Goal: Information Seeking & Learning: Understand process/instructions

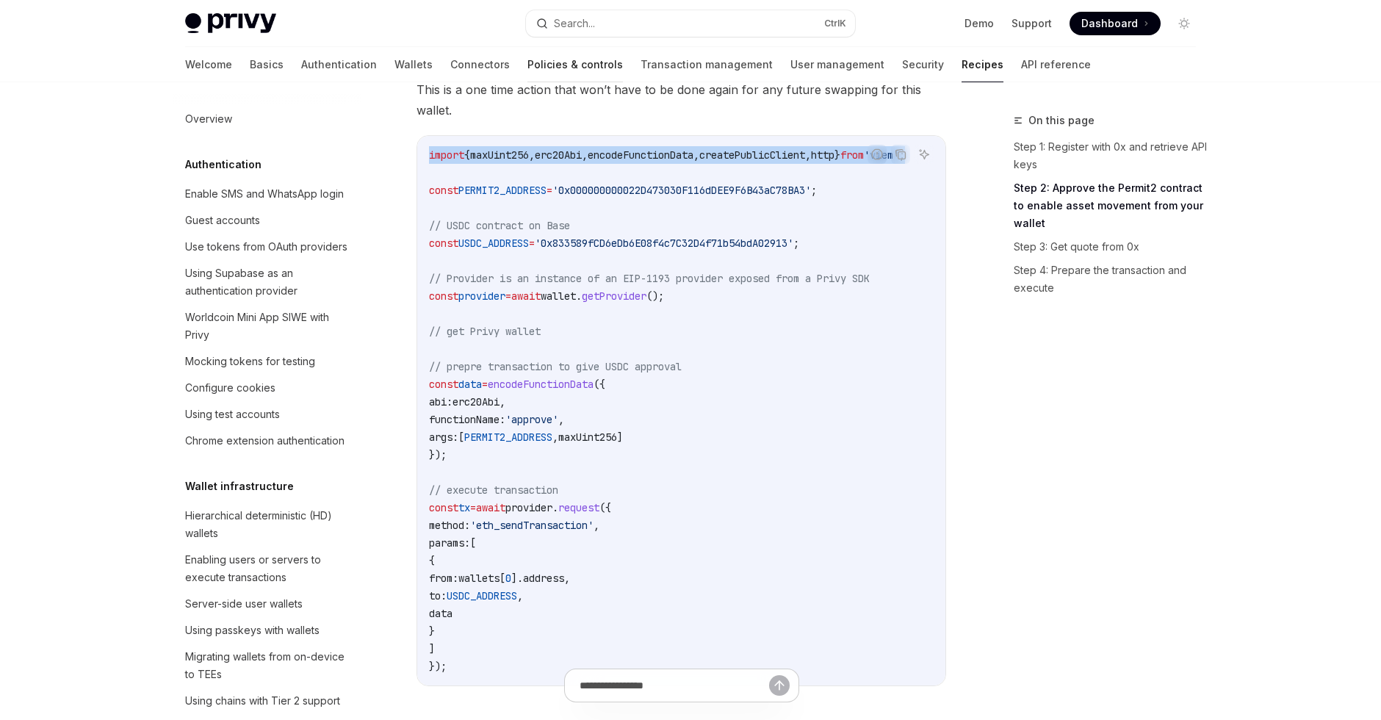
scroll to position [778, 0]
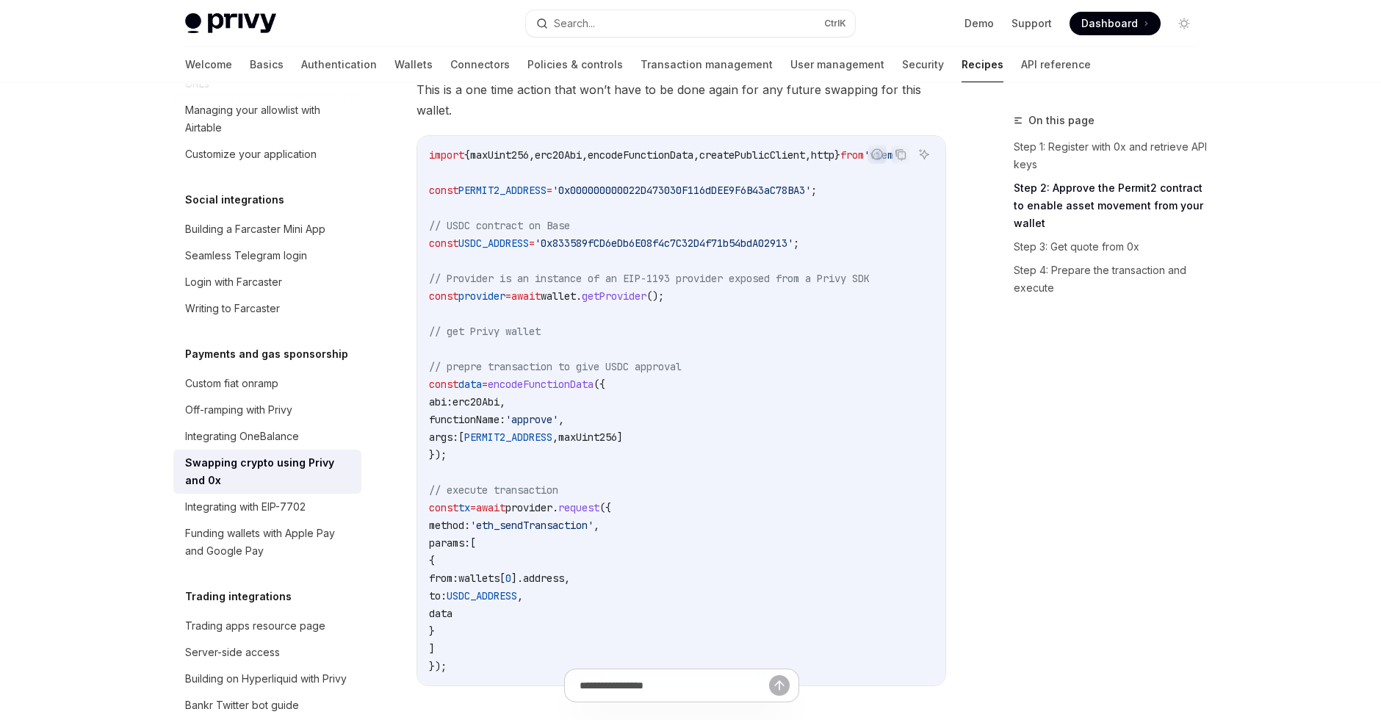
click at [625, 112] on span "This is a one time action that won’t have to be done again for any future swapp…" at bounding box center [681, 99] width 530 height 41
click at [394, 59] on link "Wallets" at bounding box center [413, 64] width 38 height 35
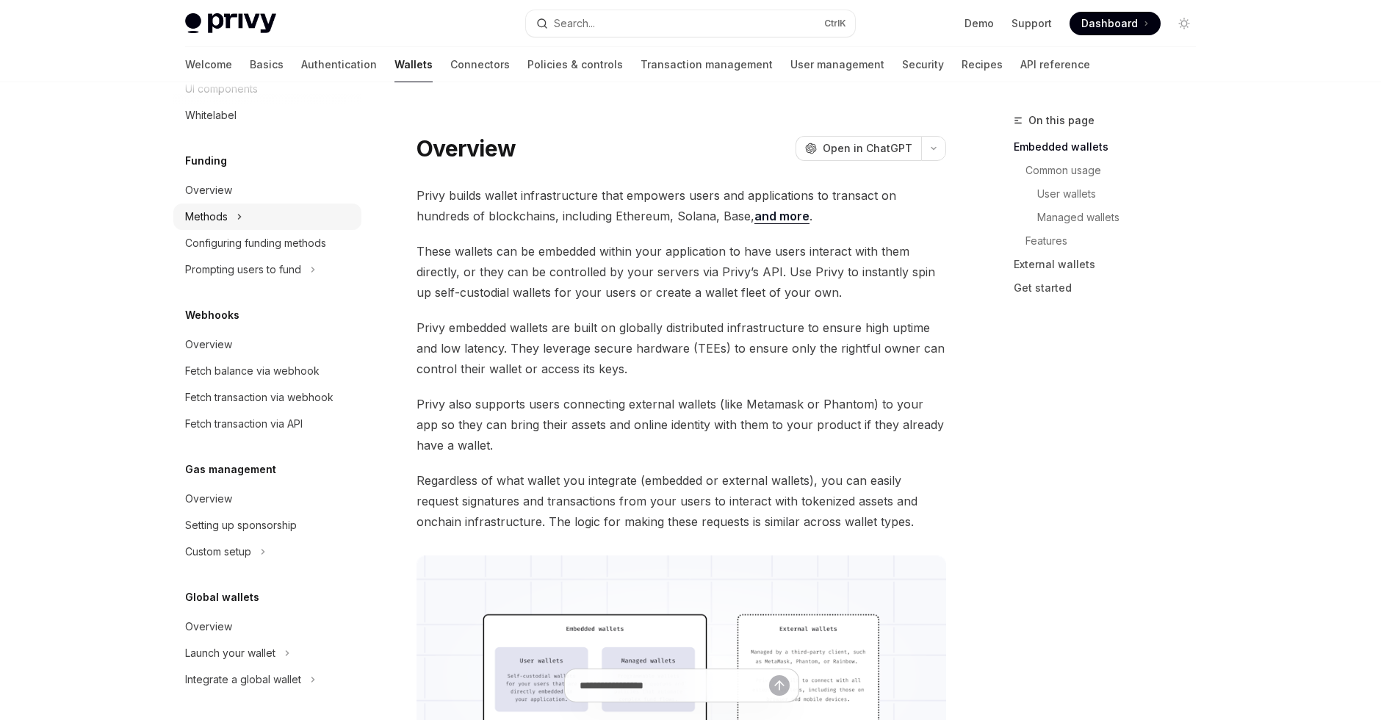
scroll to position [542, 0]
click at [254, 553] on div "Custom setup" at bounding box center [267, 549] width 188 height 26
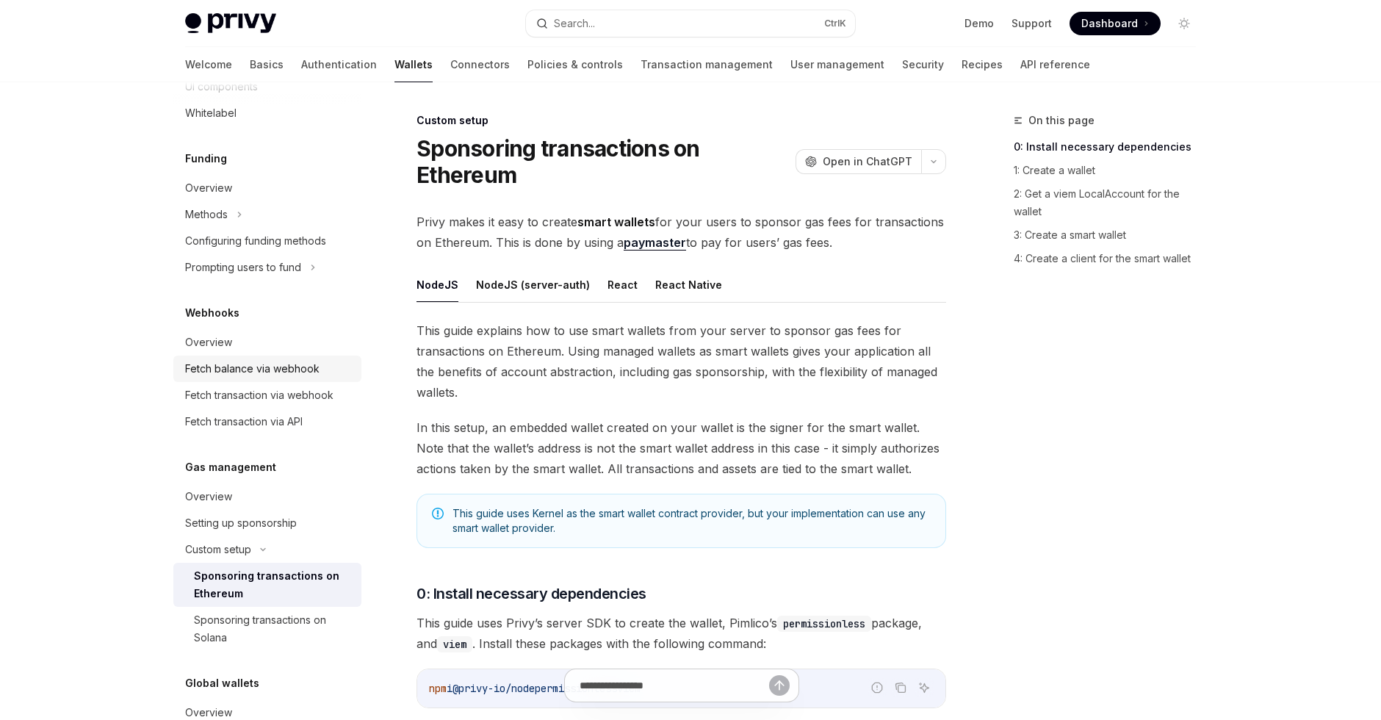
click at [296, 377] on div "Fetch balance via webhook" at bounding box center [252, 369] width 134 height 18
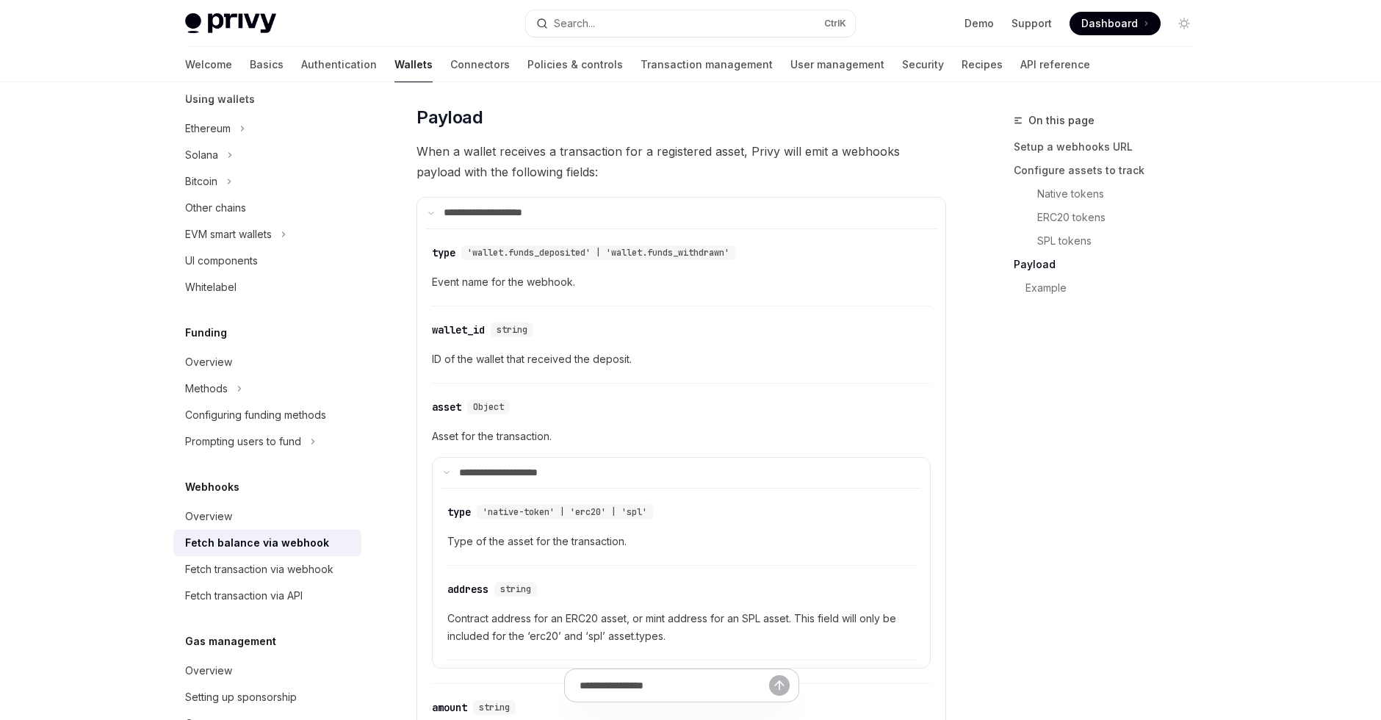
scroll to position [366, 0]
click at [300, 242] on div "EVM smart wallets" at bounding box center [267, 236] width 188 height 26
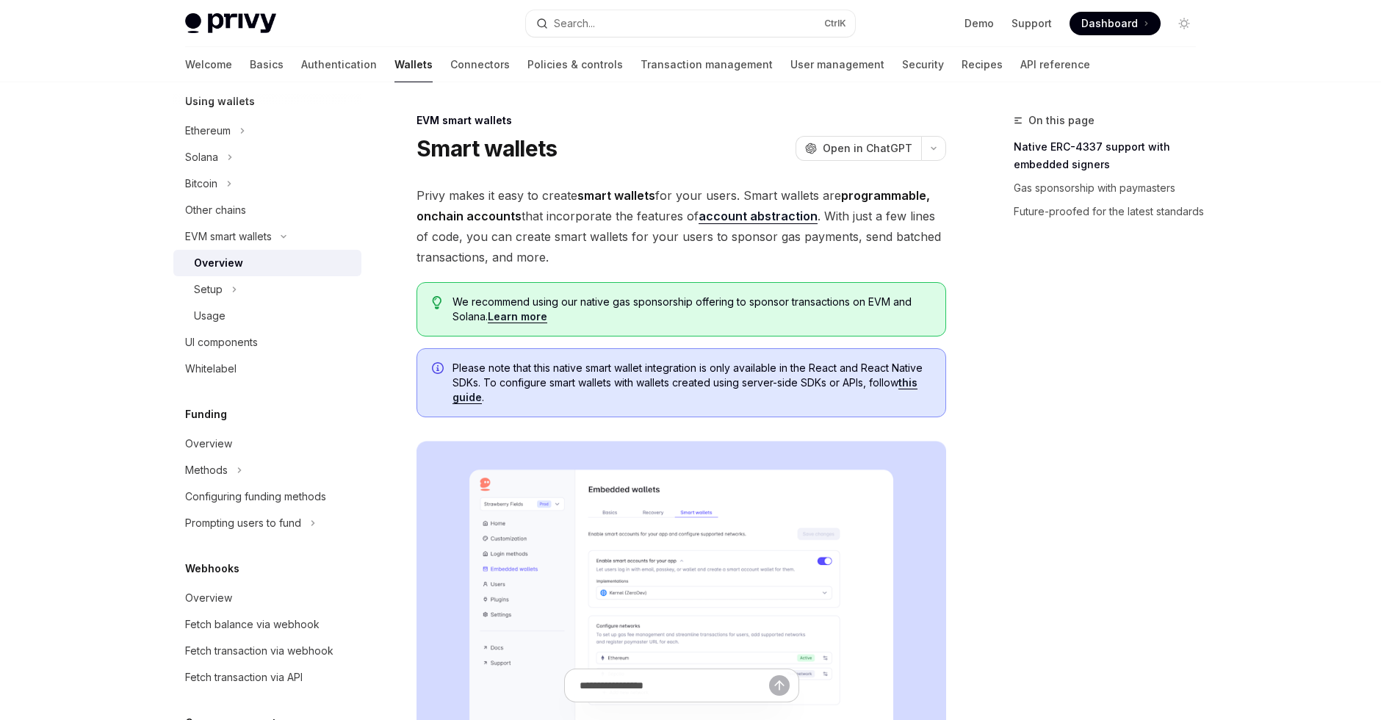
click at [294, 272] on link "Overview" at bounding box center [267, 263] width 188 height 26
click at [305, 245] on div "EVM smart wallets" at bounding box center [267, 236] width 188 height 26
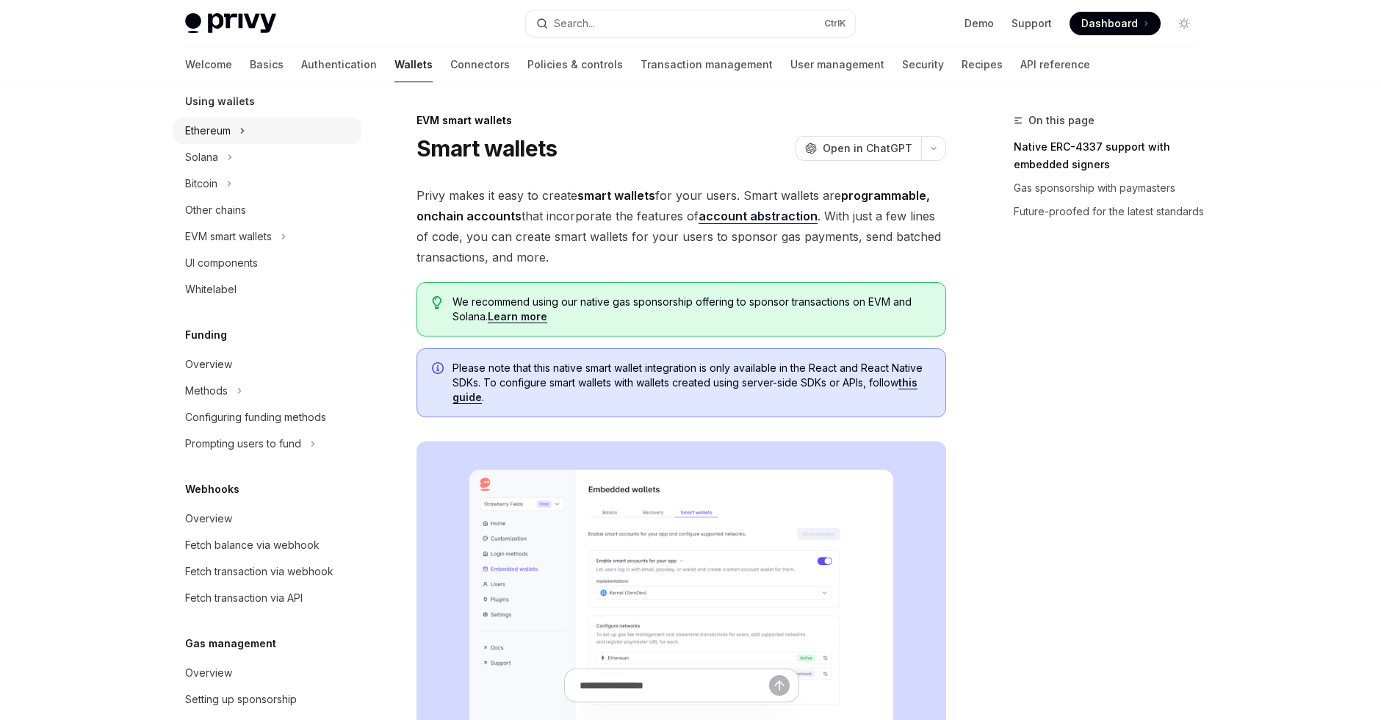
click at [245, 132] on icon at bounding box center [242, 131] width 6 height 18
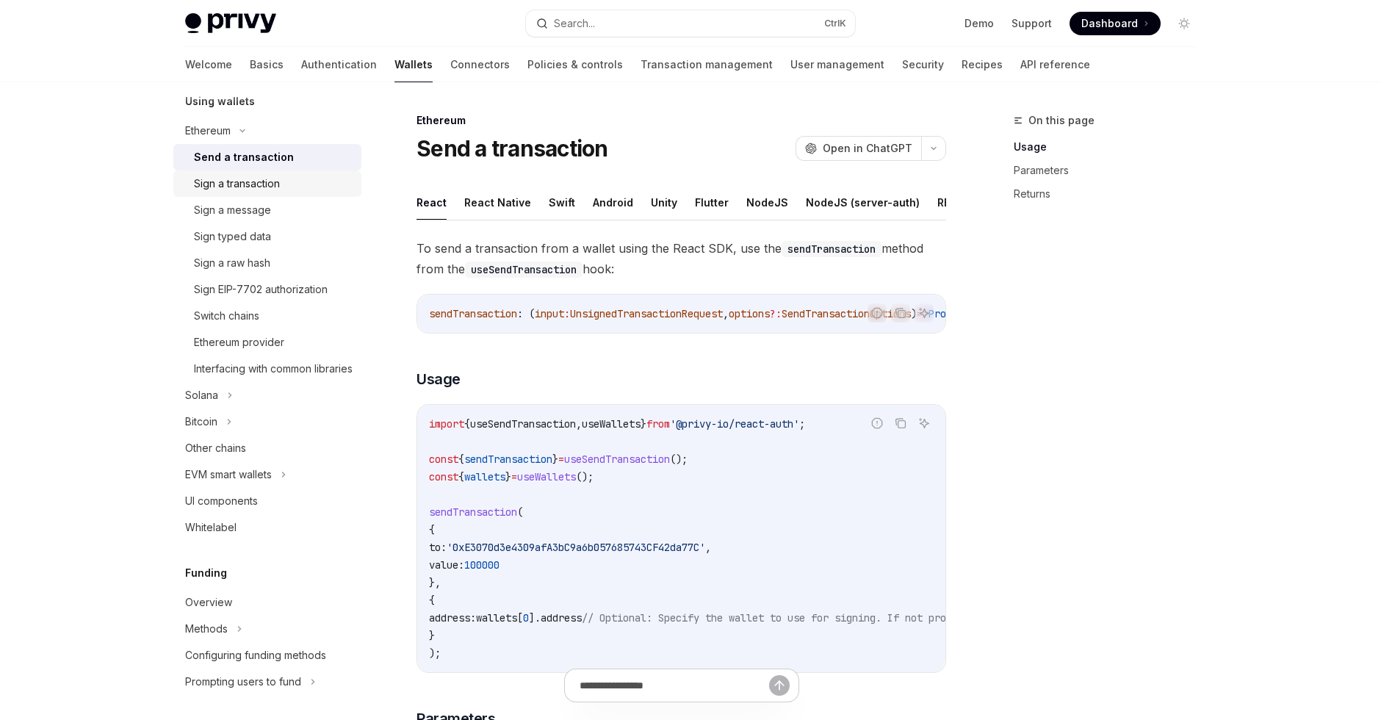
click at [270, 177] on div "Sign a transaction" at bounding box center [237, 184] width 86 height 18
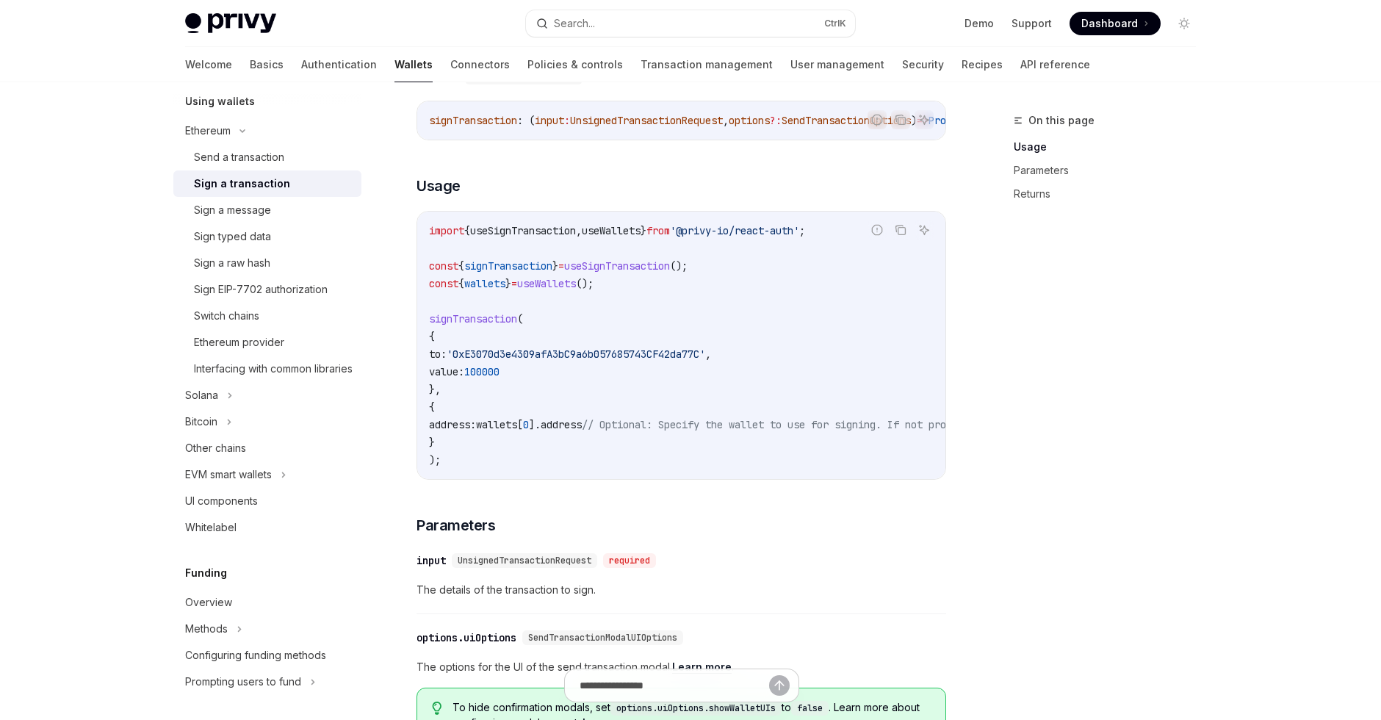
scroll to position [194, 0]
click at [1162, 455] on div "On this page Usage Parameters Returns" at bounding box center [1095, 416] width 223 height 608
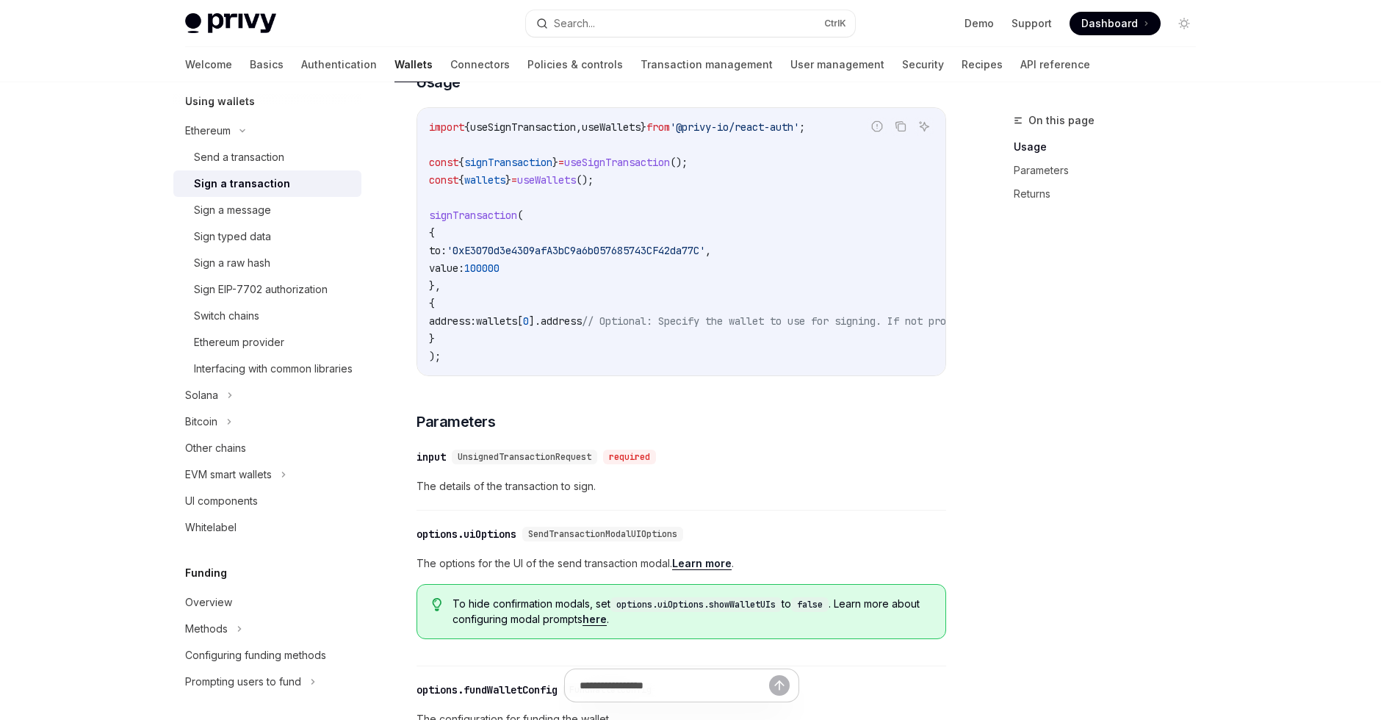
scroll to position [291, 0]
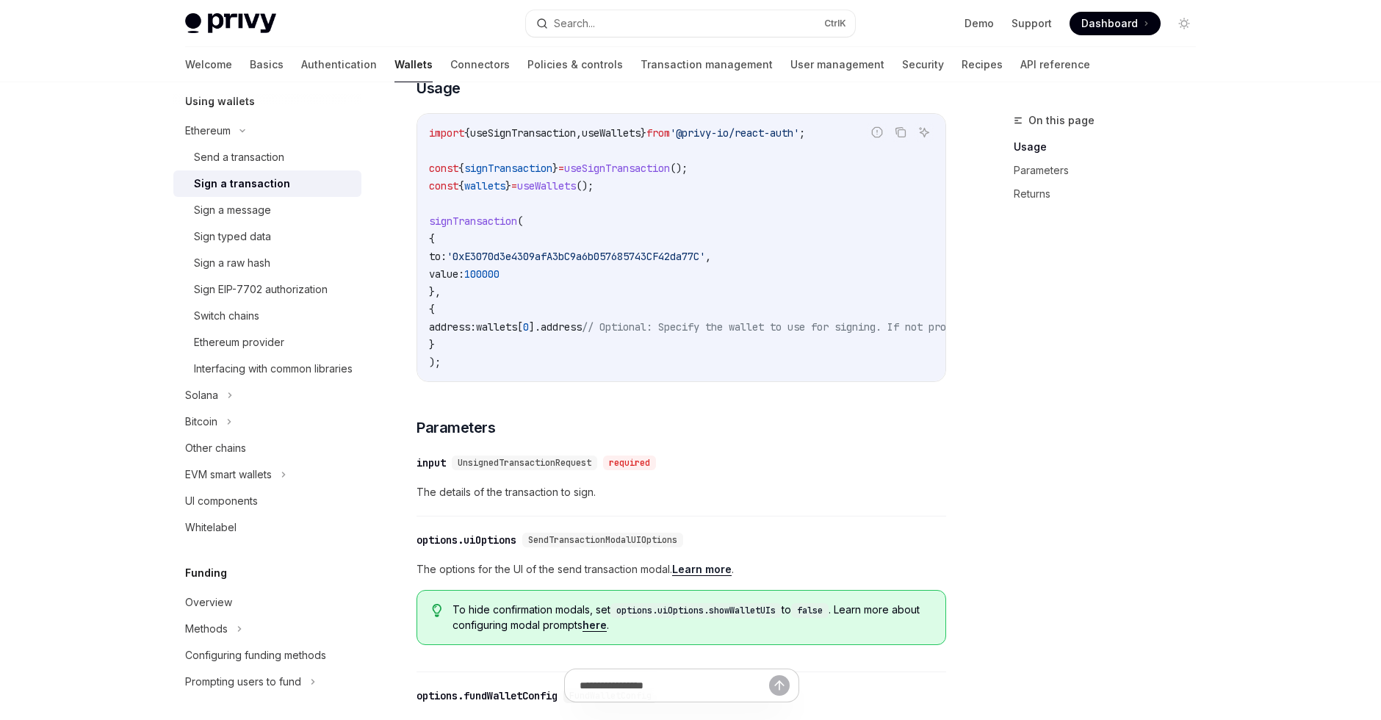
click at [1124, 469] on div "On this page Usage Parameters Returns" at bounding box center [1095, 416] width 223 height 608
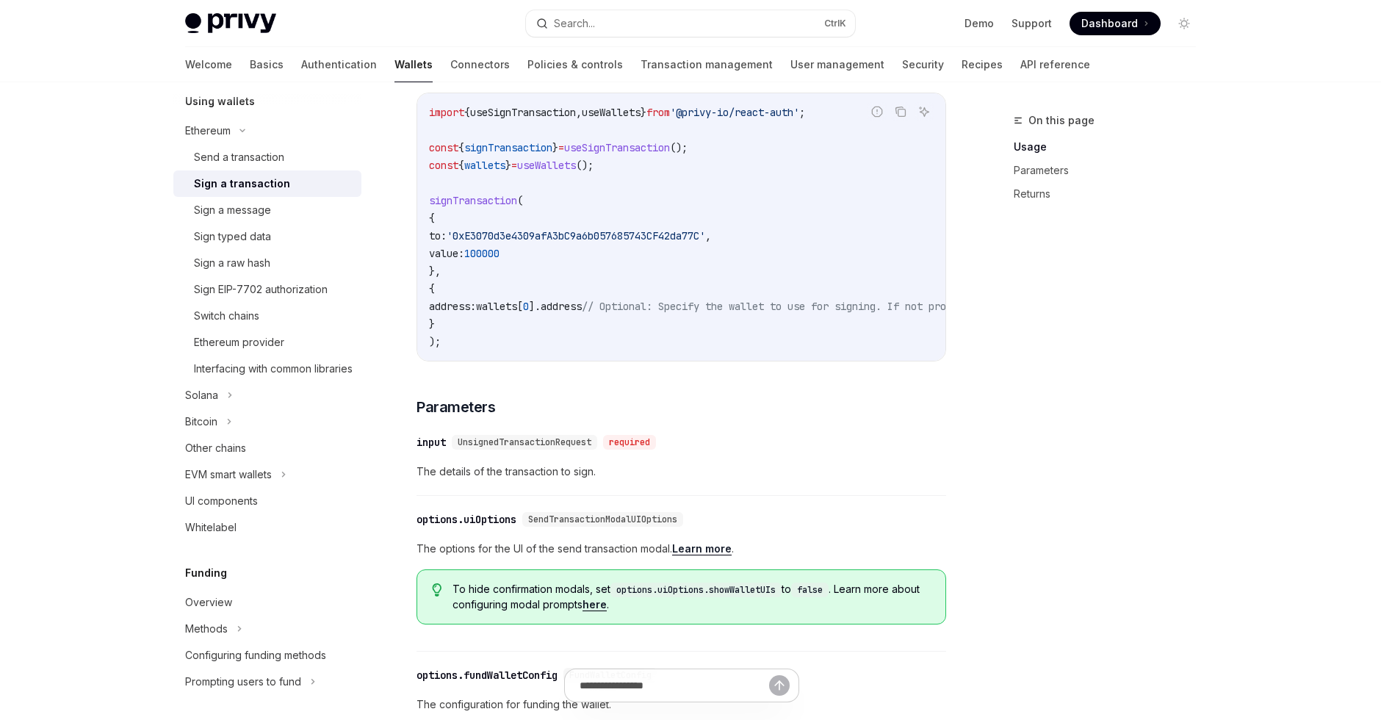
scroll to position [310, 0]
click at [289, 214] on div "Sign a message" at bounding box center [273, 210] width 159 height 18
type textarea "*"
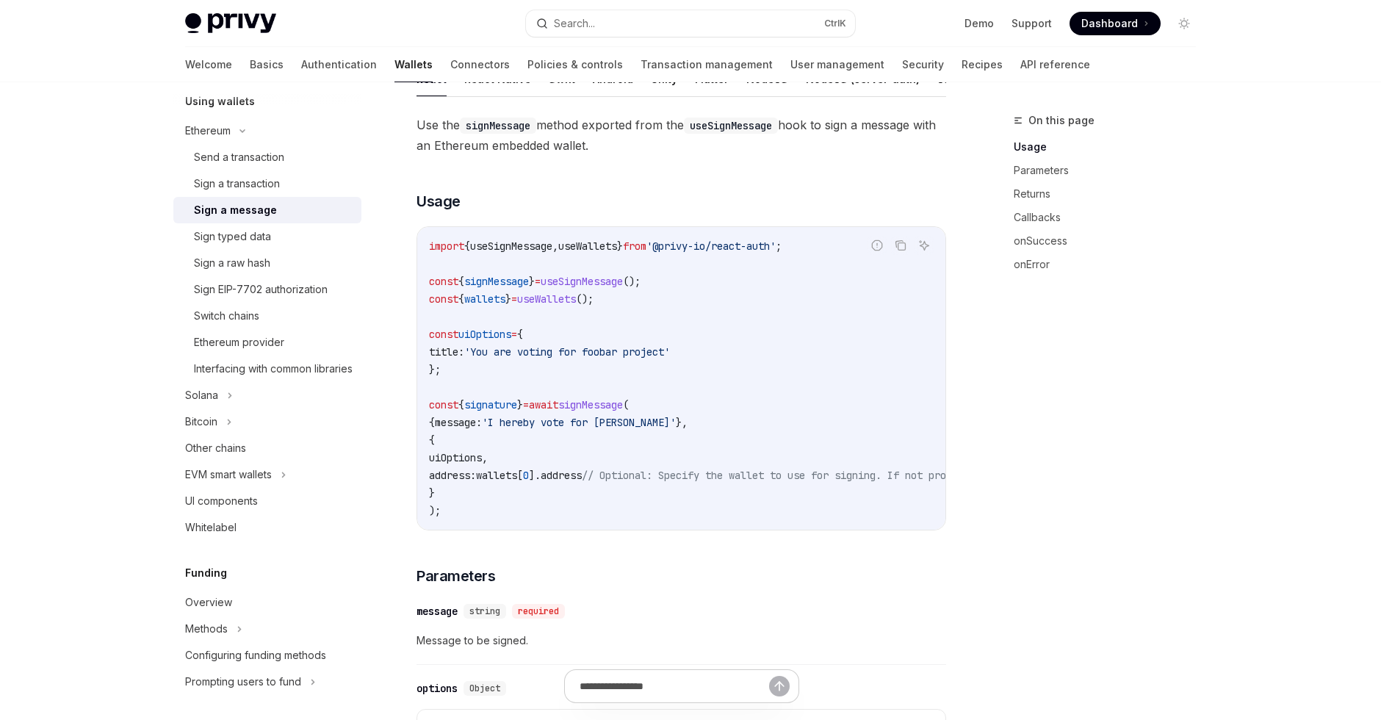
scroll to position [194, 0]
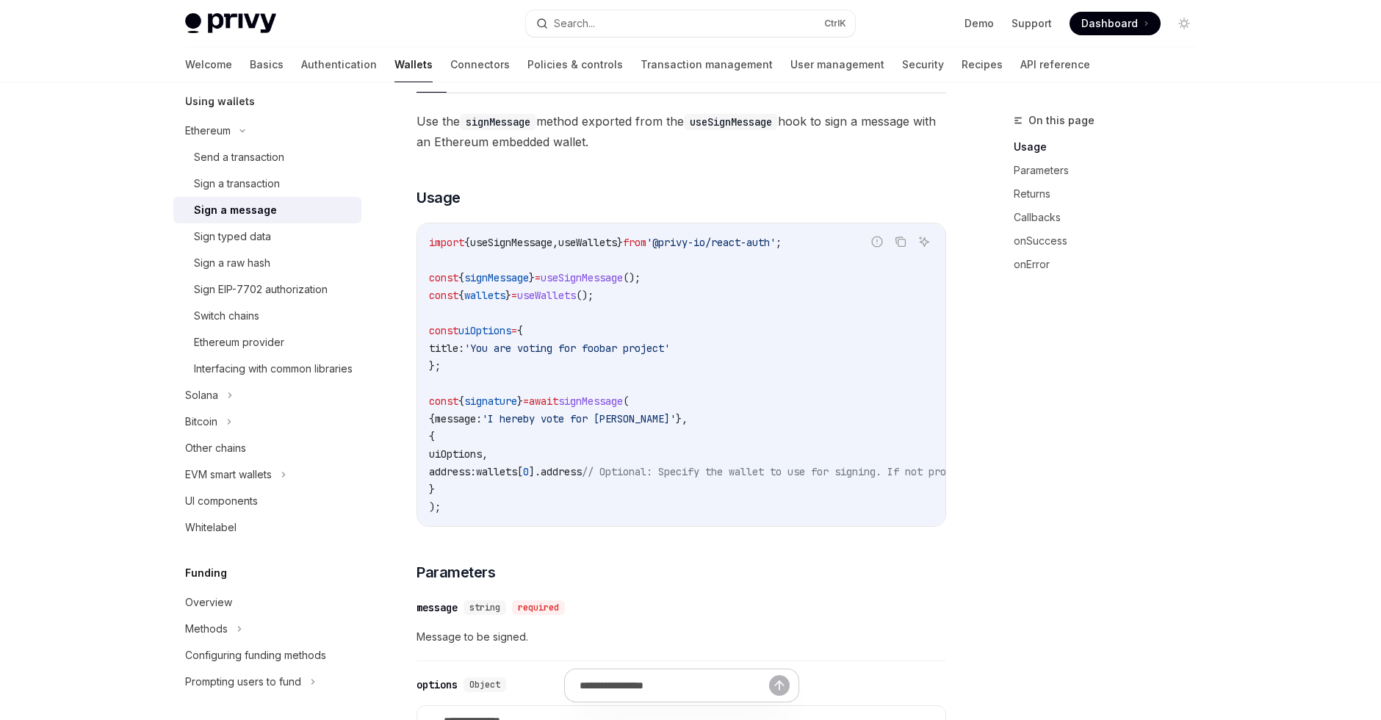
click at [1074, 427] on div "On this page Usage Parameters Returns Callbacks onSuccess onError" at bounding box center [1095, 416] width 223 height 608
click at [1059, 420] on div "On this page Usage Parameters Returns Callbacks onSuccess onError" at bounding box center [1095, 416] width 223 height 608
